Goal: Information Seeking & Learning: Learn about a topic

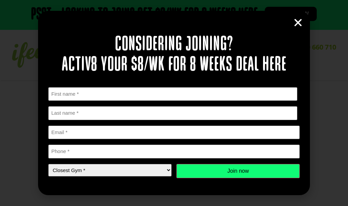
click at [292, 23] on div "Considering joining? Activ8 your $8/wk for 8 weeks deal here " * " indicates re…" at bounding box center [174, 103] width 272 height 184
click at [168, 171] on select "Closest Gym * Alexandra Hills Calamvale Coopers Plains Middle Park Oxley Park R…" at bounding box center [109, 170] width 123 height 13
click at [343, 71] on div "Considering joining? Activ8 your $8/wk for 8 weeks deal here " * " indicates re…" at bounding box center [174, 103] width 348 height 206
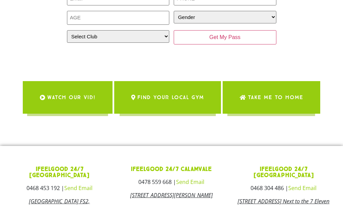
scroll to position [156, 0]
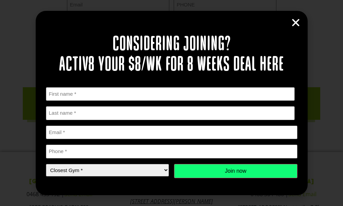
click at [144, 18] on div "Considering joining? Activ8 your $8/wk for 8 weeks deal here " * " indicates re…" at bounding box center [172, 103] width 272 height 184
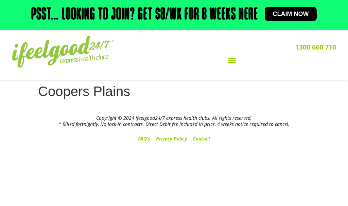
click at [229, 61] on icon "Menu Toggle" at bounding box center [232, 60] width 8 height 8
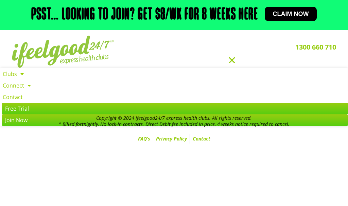
click at [67, 147] on html "Skip to content Psst… Looking to join? Get $8/wk for 8 weeks here Claim now Loo…" at bounding box center [174, 73] width 348 height 147
click at [148, 140] on link "FAQ’s" at bounding box center [144, 139] width 18 height 10
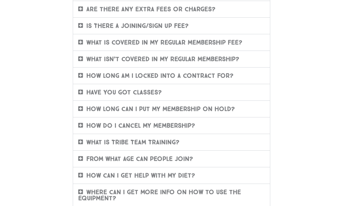
scroll to position [68, 0]
